Goal: Information Seeking & Learning: Learn about a topic

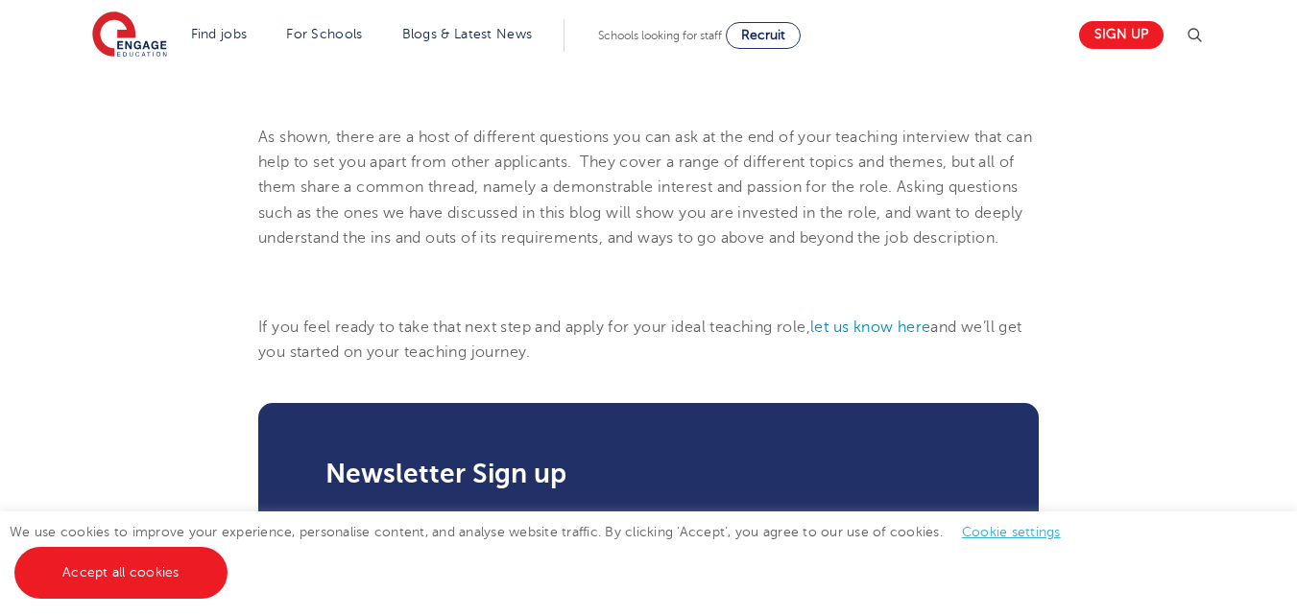
scroll to position [2784, 0]
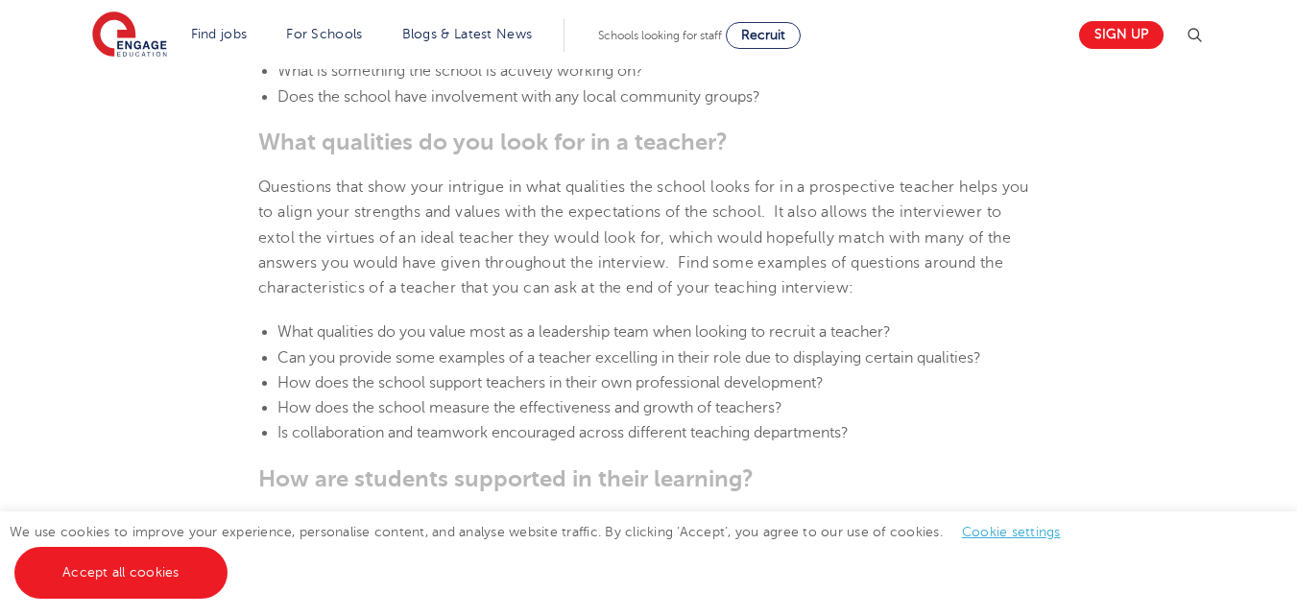
scroll to position [1056, 0]
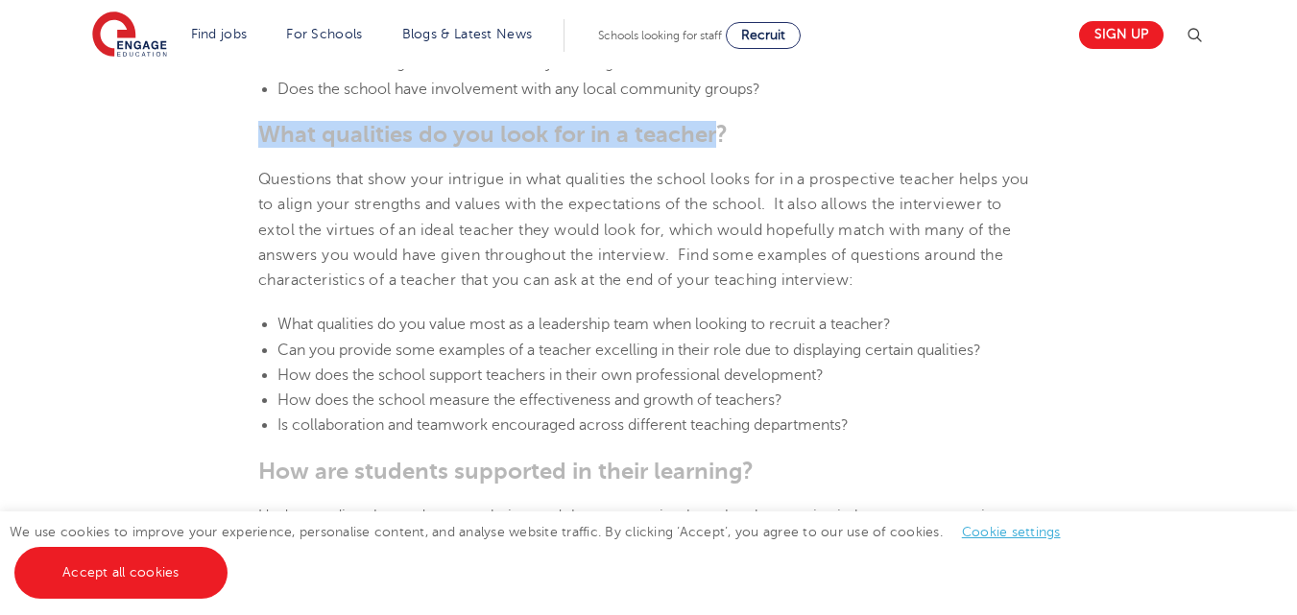
drag, startPoint x: 259, startPoint y: 156, endPoint x: 716, endPoint y: 145, distance: 457.1
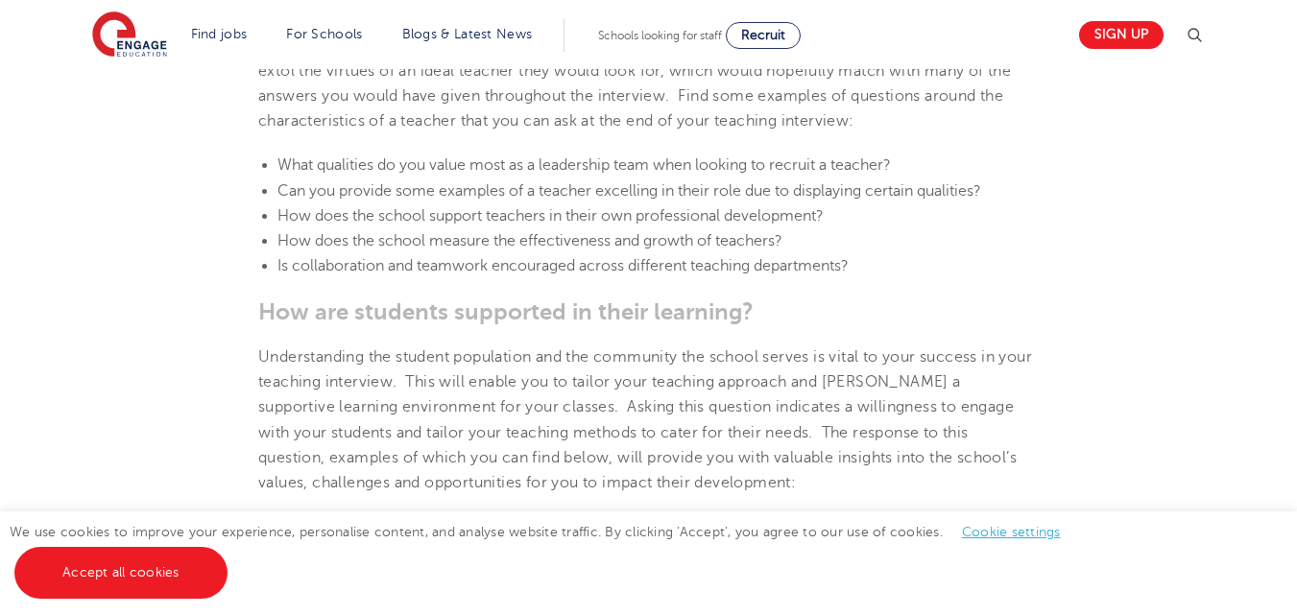
scroll to position [1344, 0]
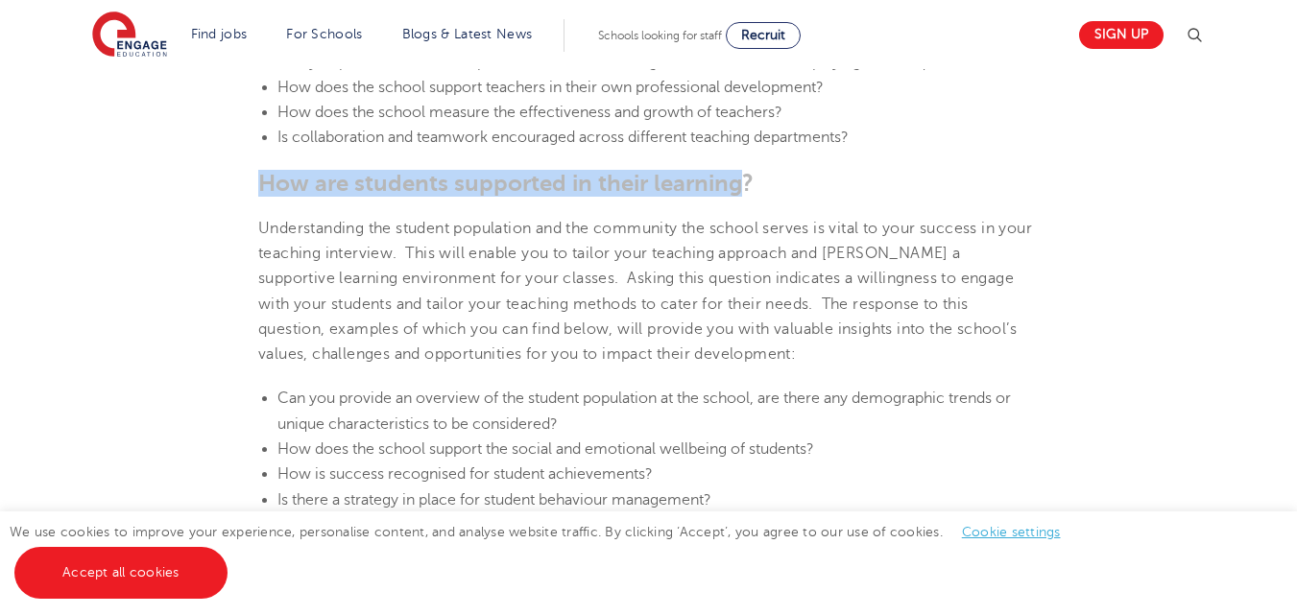
drag, startPoint x: 260, startPoint y: 204, endPoint x: 741, endPoint y: 199, distance: 481.0
click at [741, 197] on span "How are students supported in their learning?" at bounding box center [505, 183] width 495 height 27
drag, startPoint x: 254, startPoint y: 204, endPoint x: 745, endPoint y: 209, distance: 490.6
click at [752, 209] on section "[DATE] Top 5 questions to ask at the end of a teacher interview An interview fo…" at bounding box center [648, 618] width 1164 height 2864
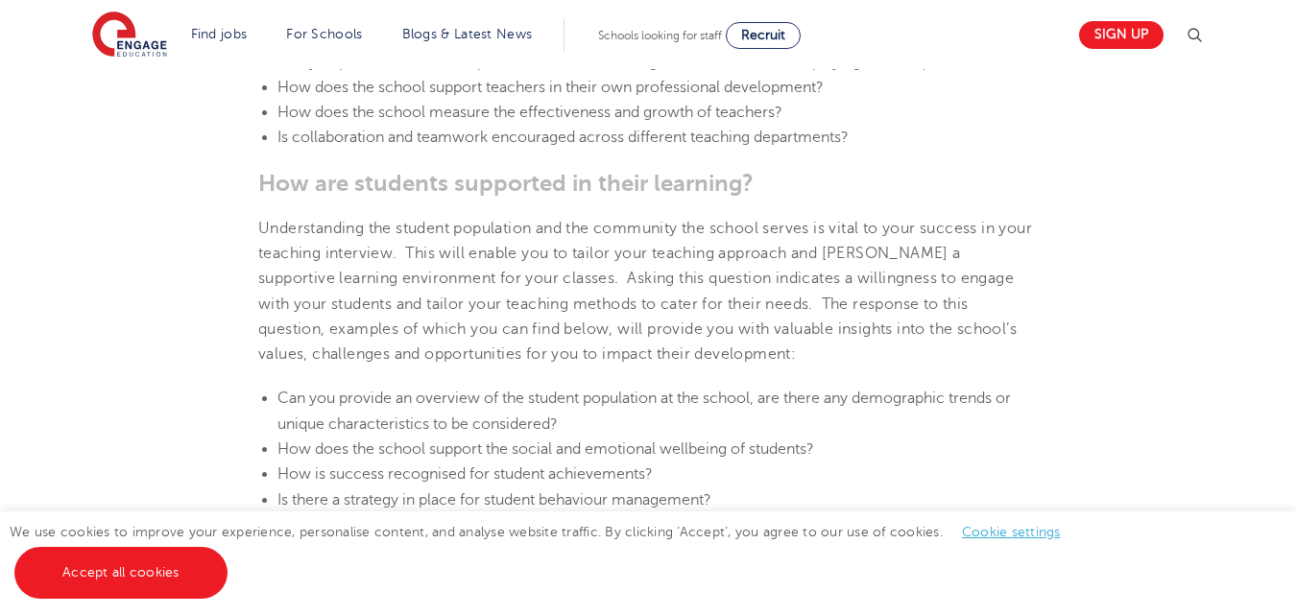
click at [557, 271] on span "Understanding the student population and the community the school serves is vit…" at bounding box center [645, 291] width 774 height 143
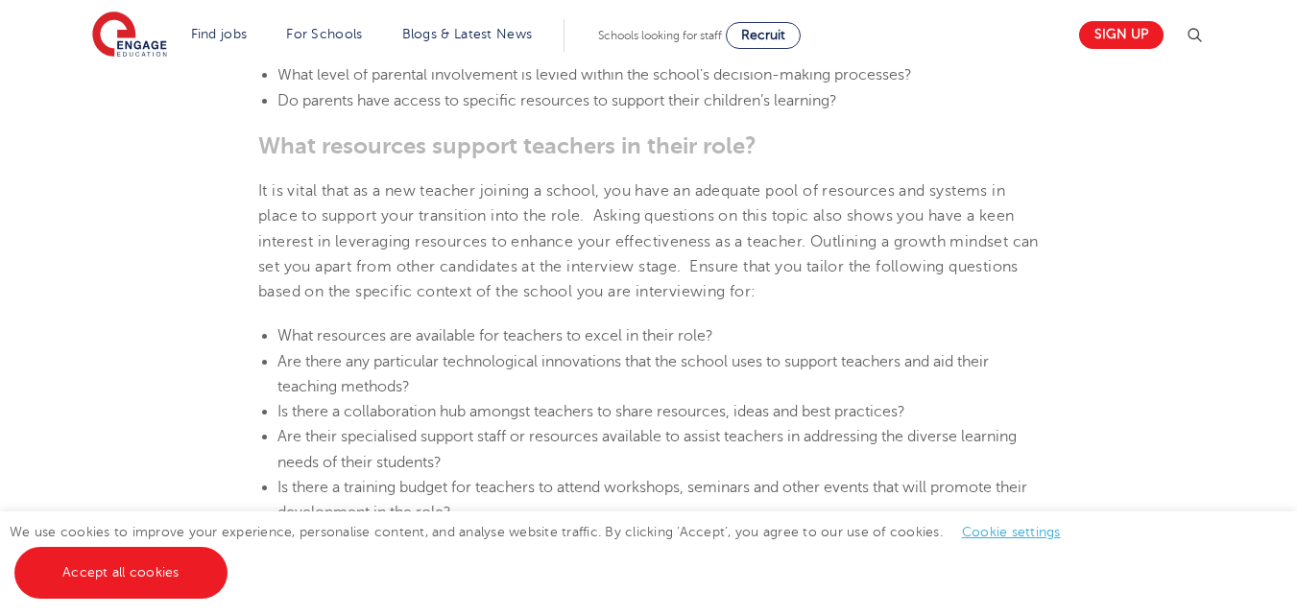
scroll to position [2112, 0]
